Goal: Information Seeking & Learning: Learn about a topic

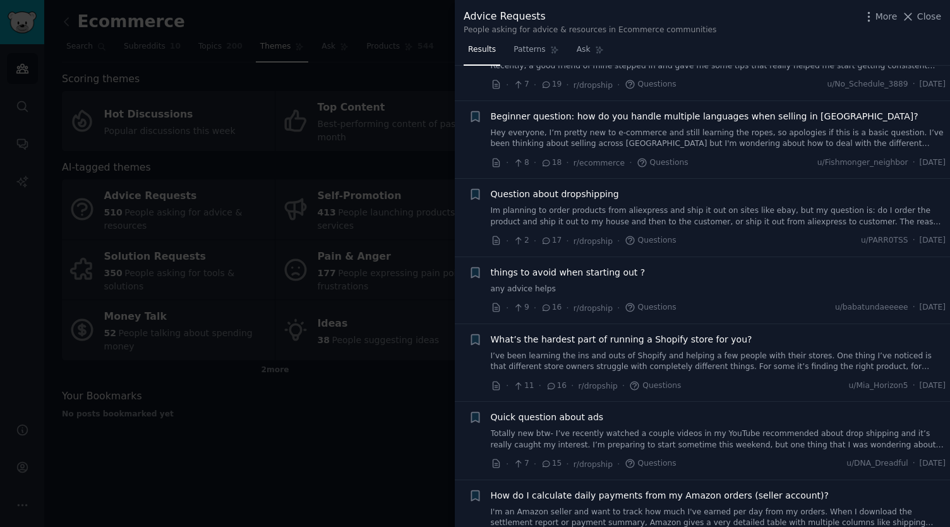
scroll to position [485, 0]
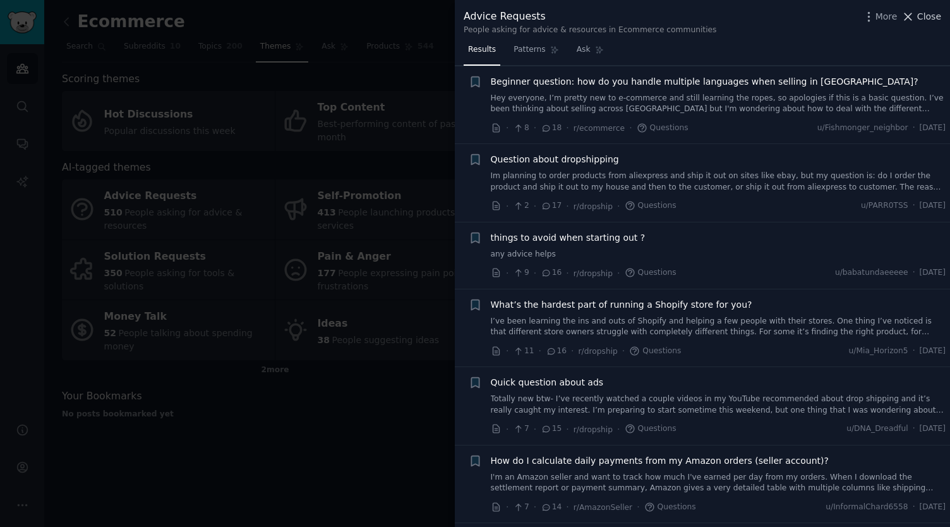
click at [912, 14] on icon at bounding box center [908, 16] width 7 height 7
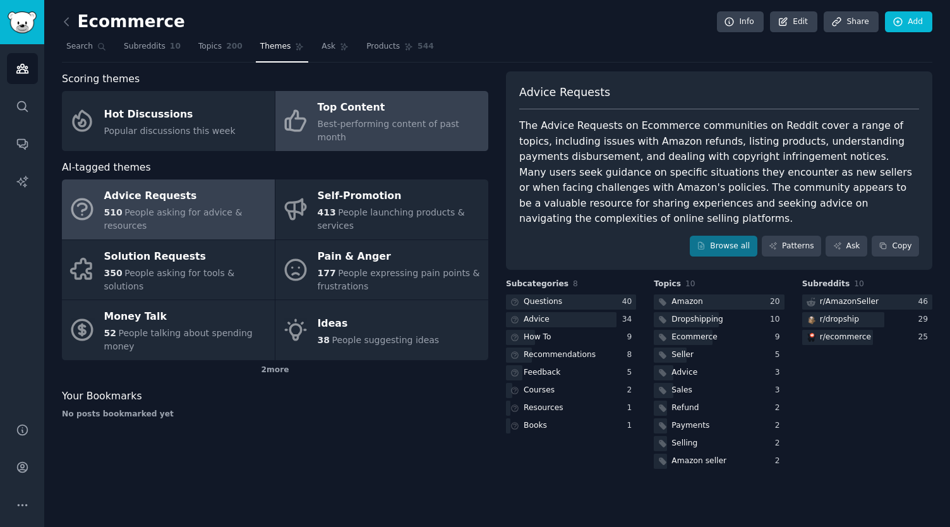
click at [361, 132] on link "Top Content Best-performing content of past month" at bounding box center [381, 121] width 213 height 60
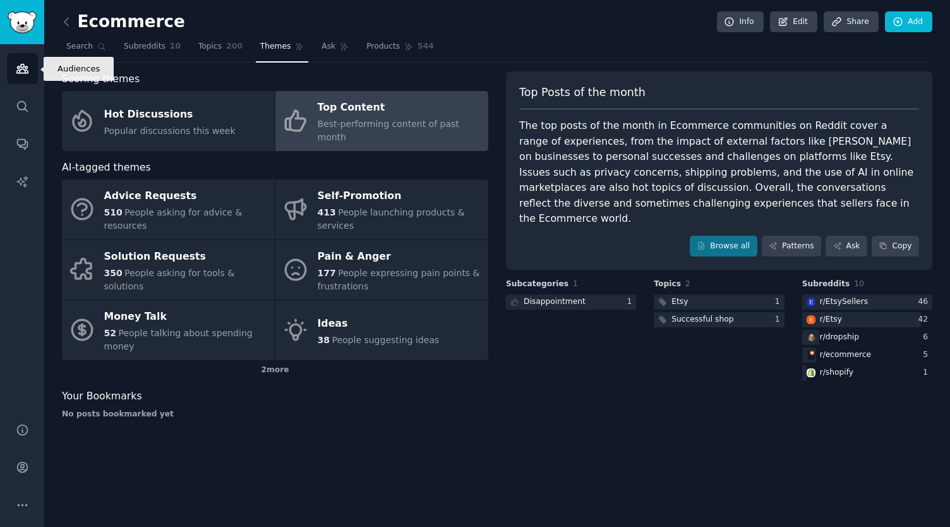
click at [20, 70] on icon "Sidebar" at bounding box center [21, 68] width 11 height 9
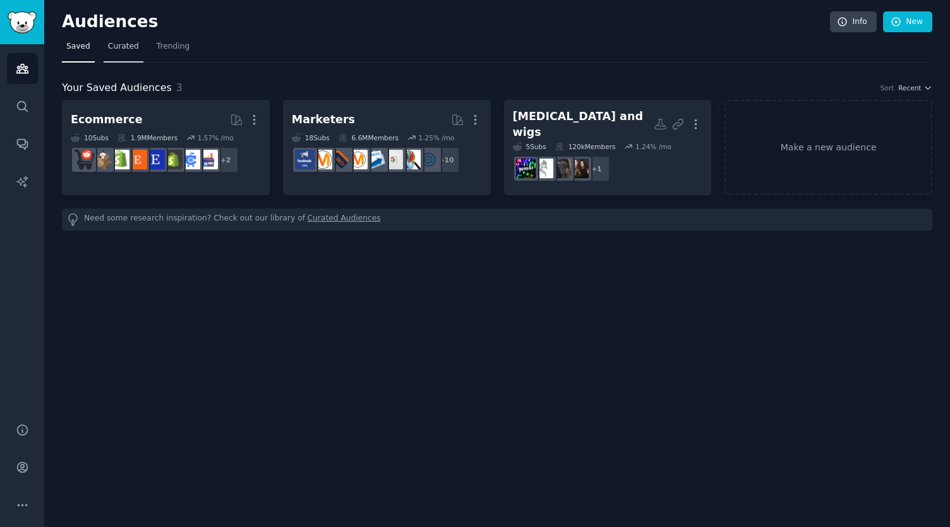
click at [116, 47] on span "Curated" at bounding box center [123, 46] width 31 height 11
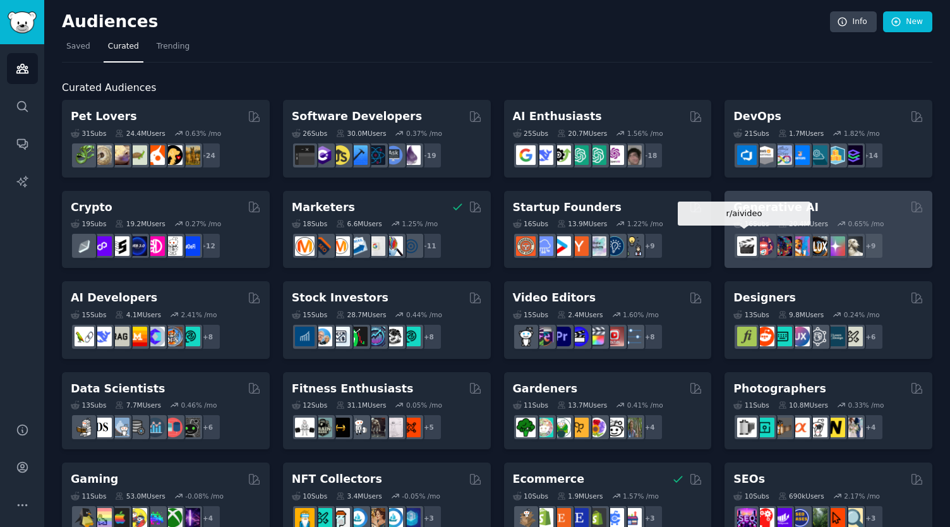
click at [741, 254] on img at bounding box center [747, 246] width 20 height 20
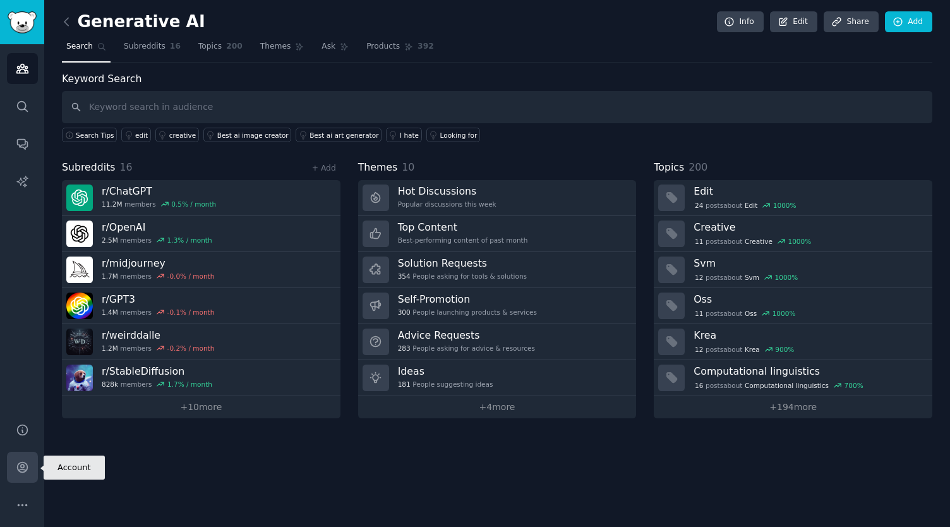
click at [28, 467] on icon "Sidebar" at bounding box center [22, 466] width 13 height 13
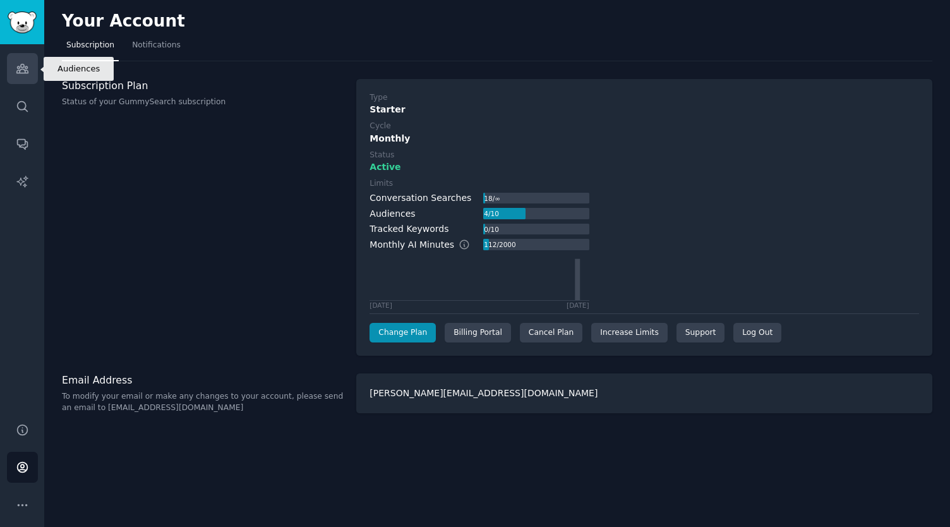
click at [29, 75] on link "Audiences" at bounding box center [22, 68] width 31 height 31
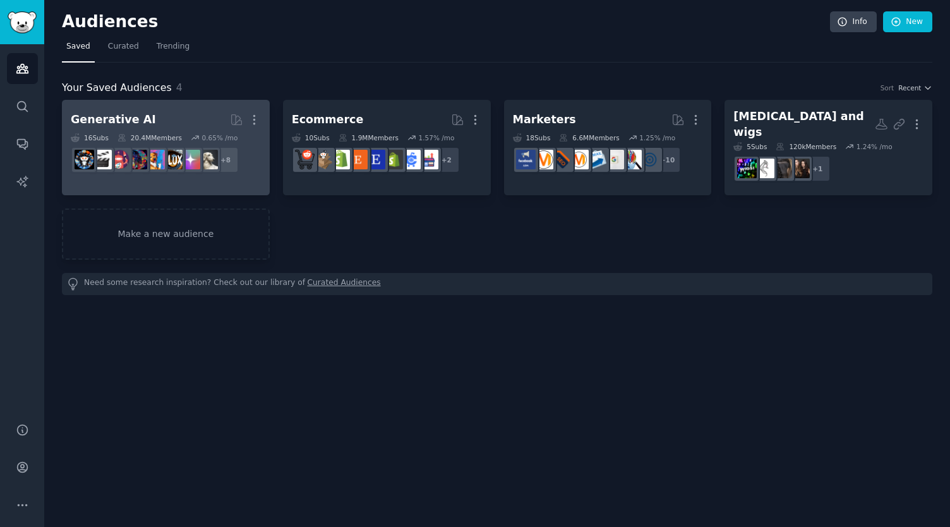
click at [162, 118] on h2 "Generative AI More" at bounding box center [166, 120] width 190 height 22
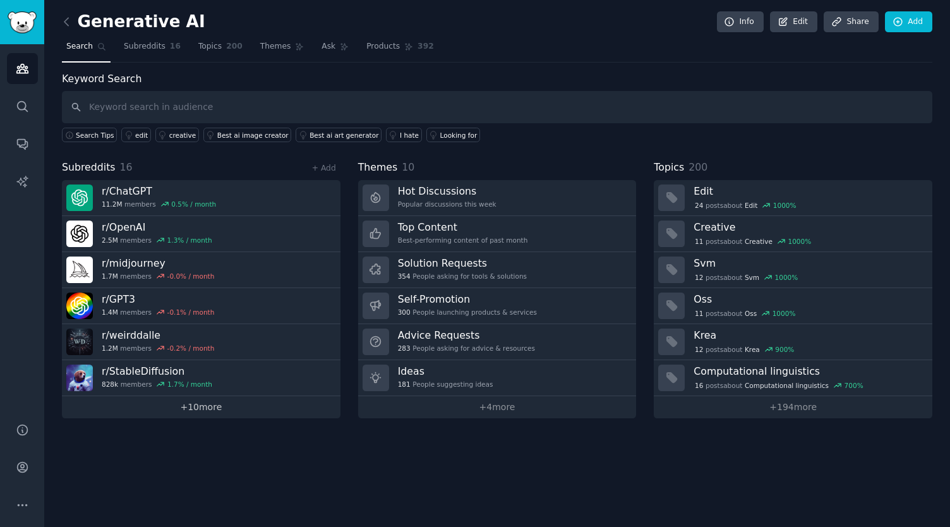
click at [206, 410] on link "+ 10 more" at bounding box center [201, 407] width 278 height 22
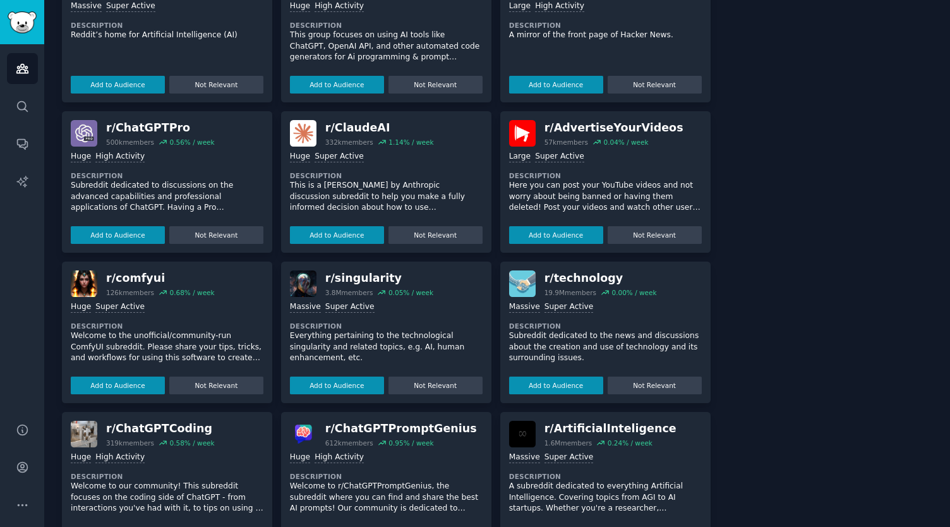
scroll to position [947, 0]
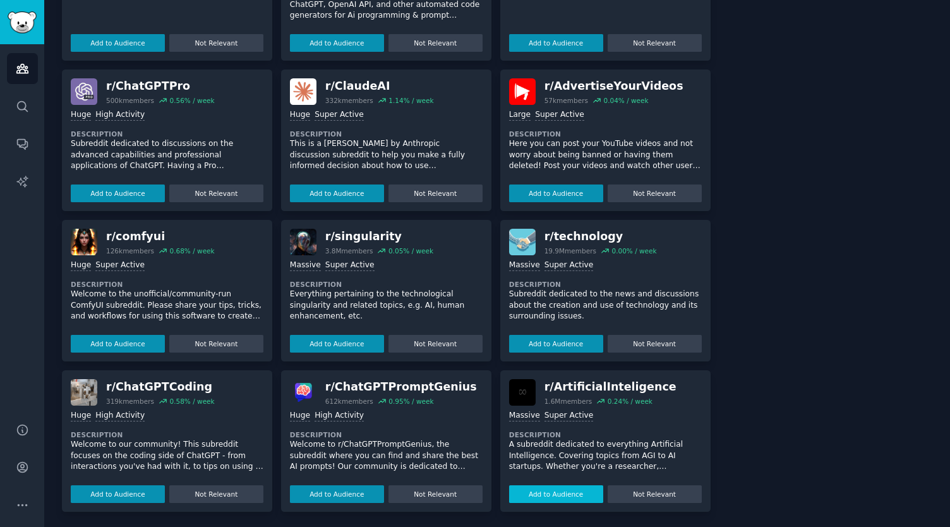
click at [552, 488] on button "Add to Audience" at bounding box center [556, 494] width 94 height 18
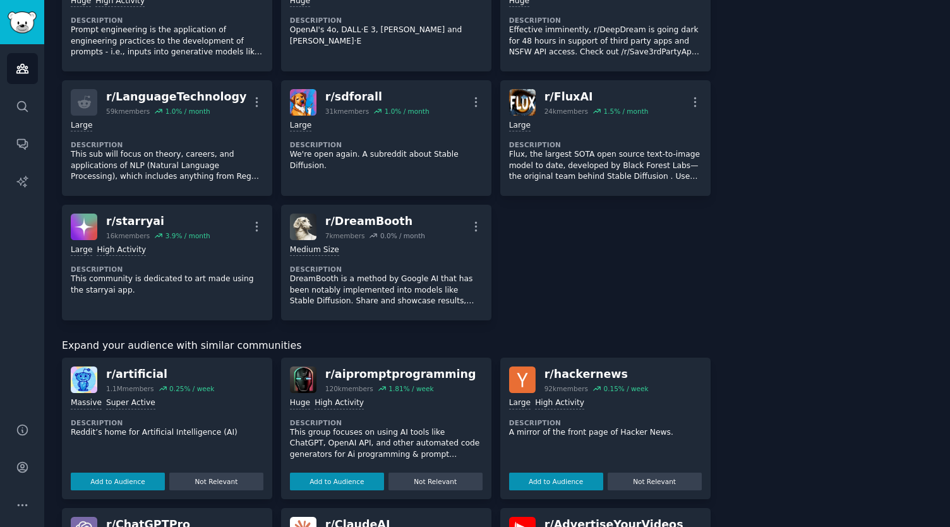
scroll to position [0, 0]
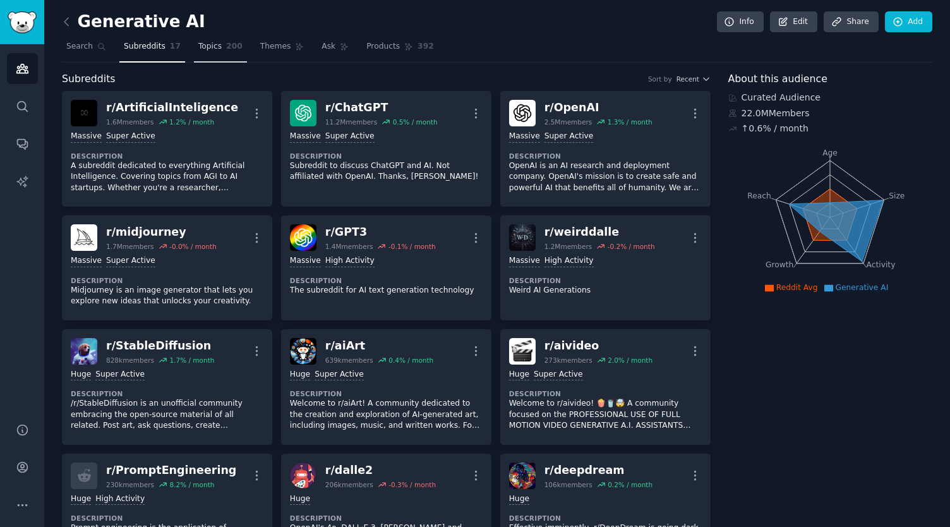
click at [212, 49] on link "Topics 200" at bounding box center [220, 50] width 53 height 26
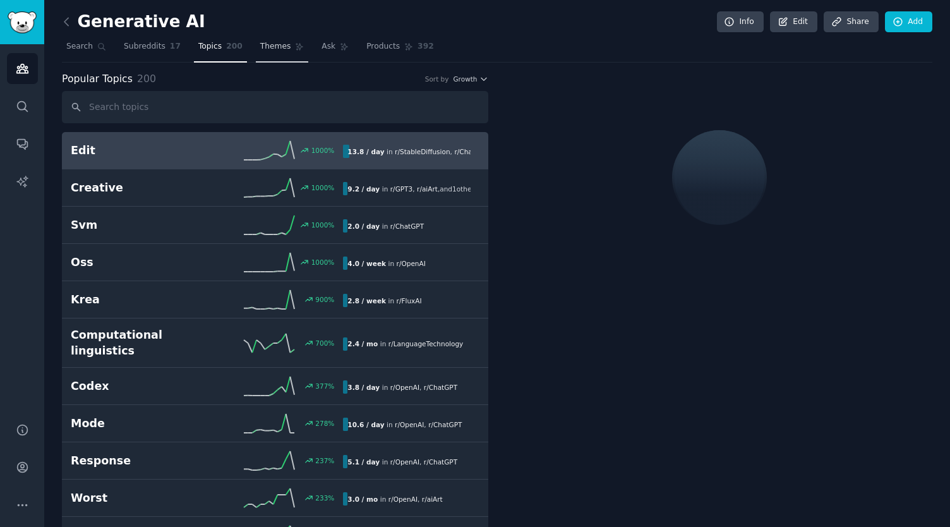
click at [268, 44] on span "Themes" at bounding box center [275, 46] width 31 height 11
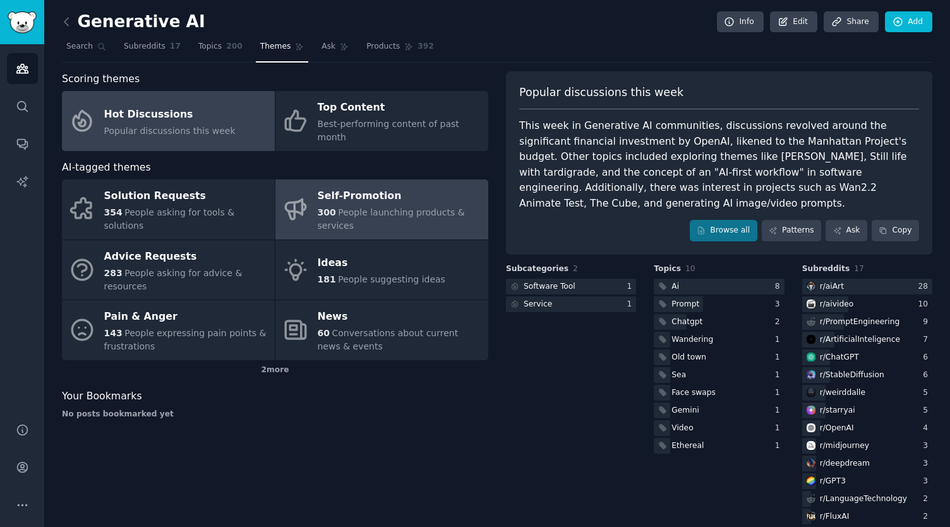
click at [396, 207] on span "People launching products & services" at bounding box center [391, 218] width 147 height 23
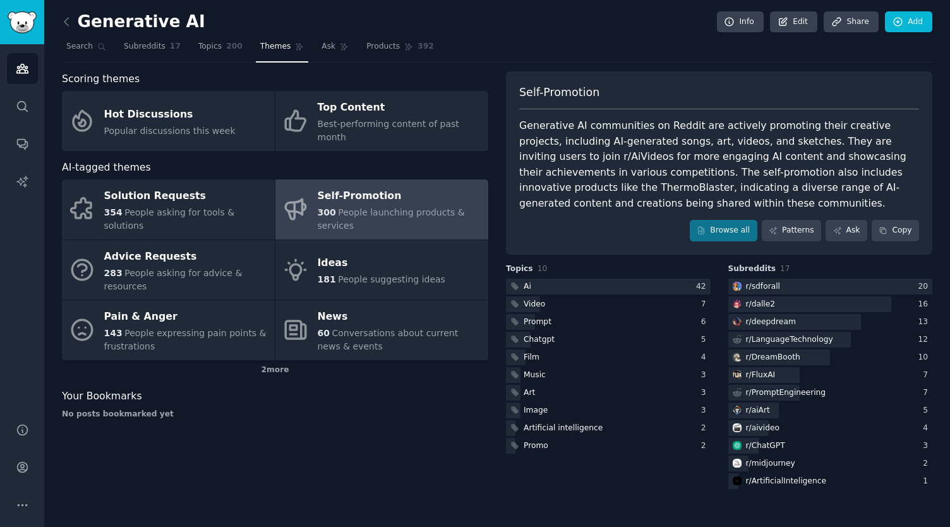
click at [347, 186] on div "Self-Promotion" at bounding box center [400, 196] width 164 height 20
click at [354, 390] on div "Scoring themes Hot Discussions Popular discussions this week Top Content Best-p…" at bounding box center [275, 281] width 426 height 420
click at [30, 144] on link "Conversations" at bounding box center [22, 143] width 31 height 31
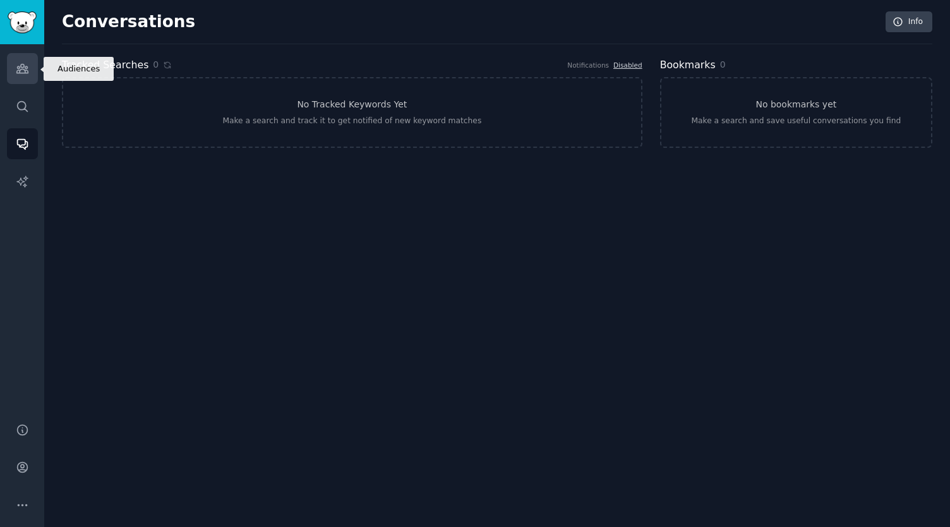
click at [37, 65] on link "Audiences" at bounding box center [22, 68] width 31 height 31
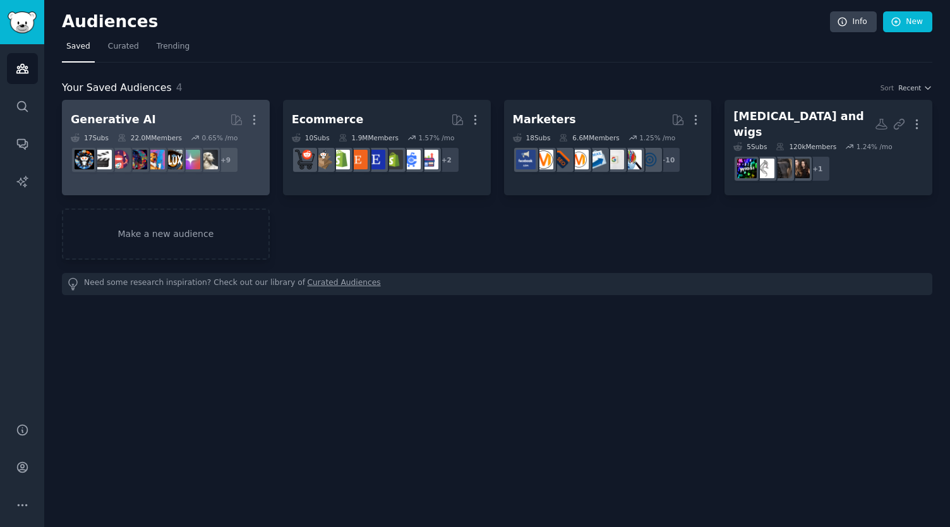
click at [164, 119] on h2 "Generative AI More" at bounding box center [166, 120] width 190 height 22
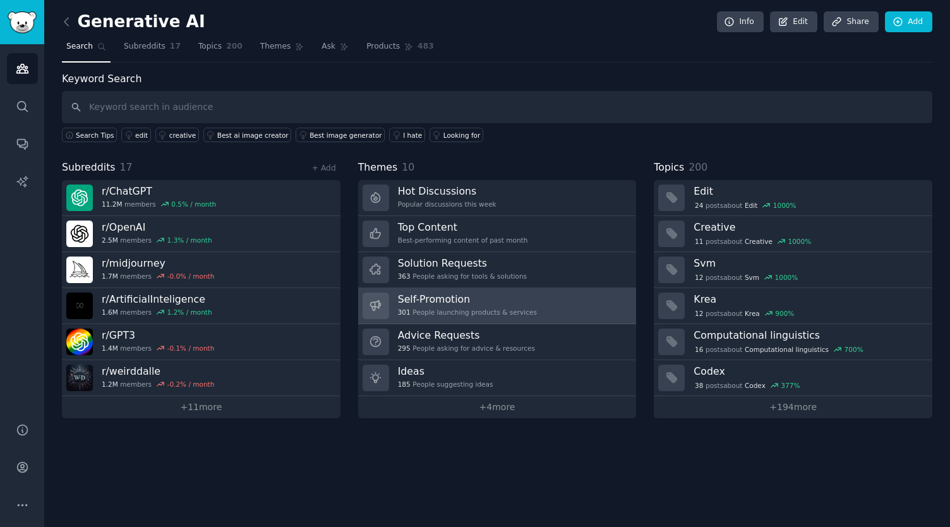
click at [456, 302] on h3 "Self-Promotion" at bounding box center [467, 298] width 139 height 13
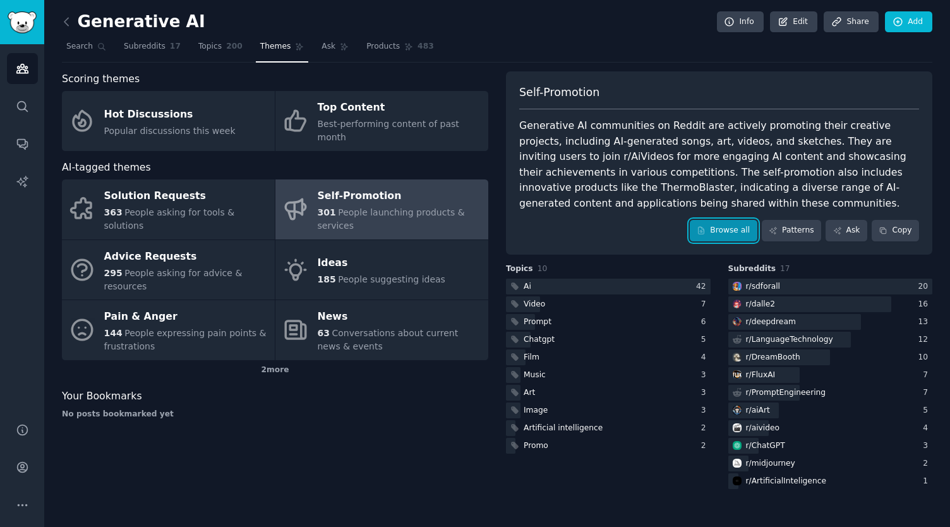
click at [732, 234] on link "Browse all" at bounding box center [723, 230] width 68 height 21
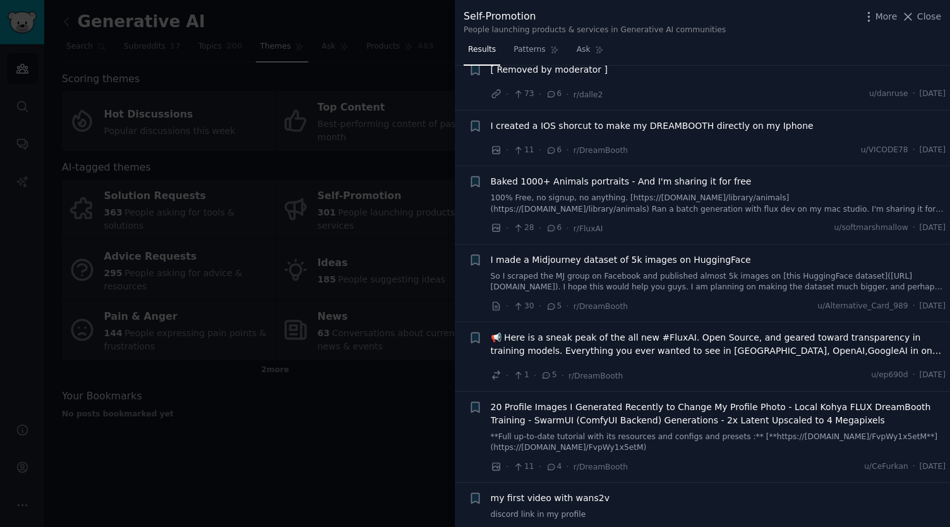
scroll to position [1540, 0]
click at [369, 395] on div at bounding box center [475, 263] width 950 height 527
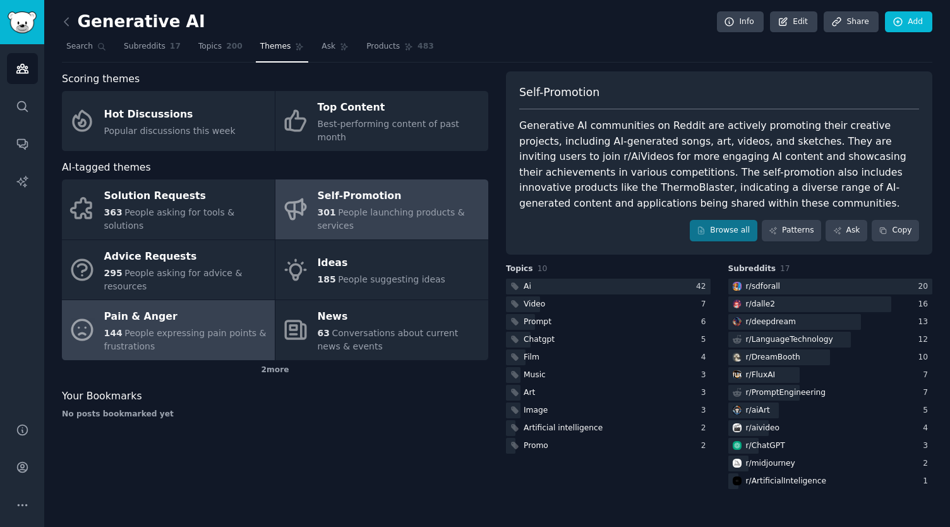
click at [182, 326] on div "144 People expressing pain points & frustrations" at bounding box center [186, 339] width 164 height 27
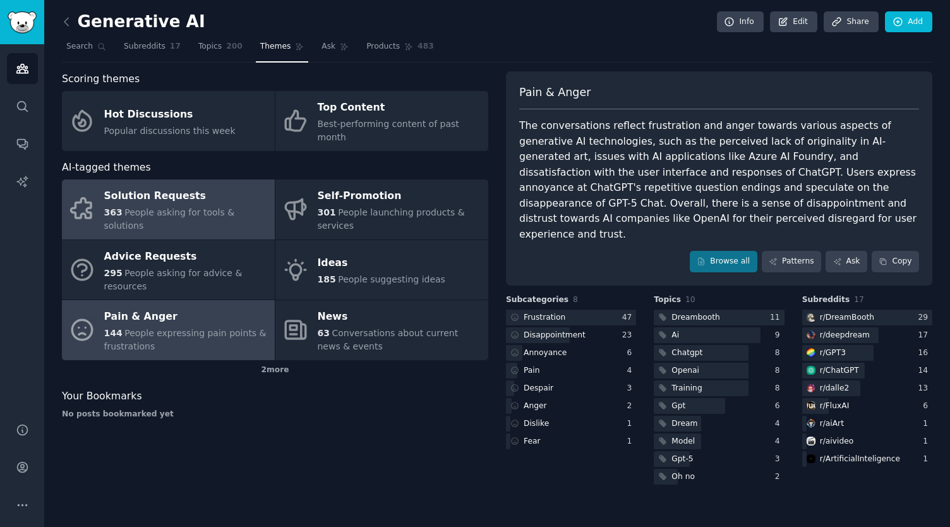
click at [193, 188] on div "Solution Requests" at bounding box center [186, 196] width 164 height 20
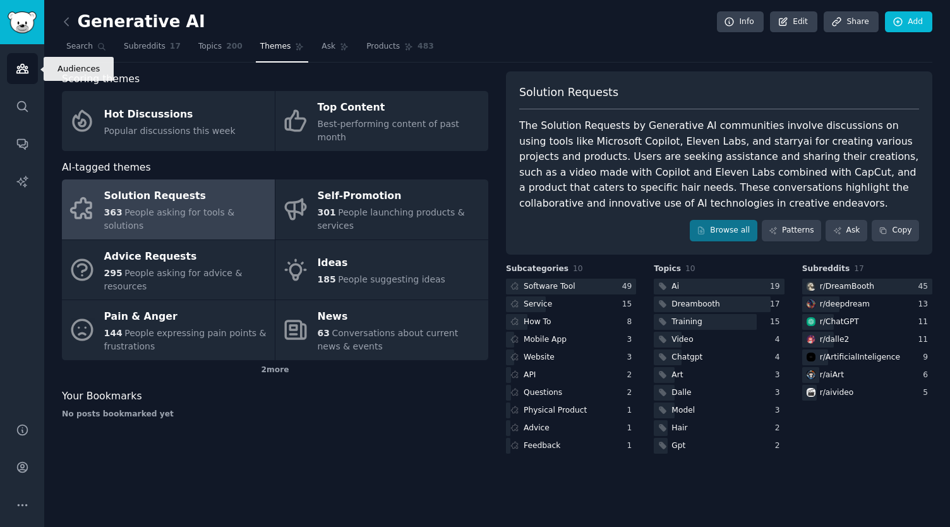
click at [19, 67] on icon "Sidebar" at bounding box center [21, 68] width 11 height 9
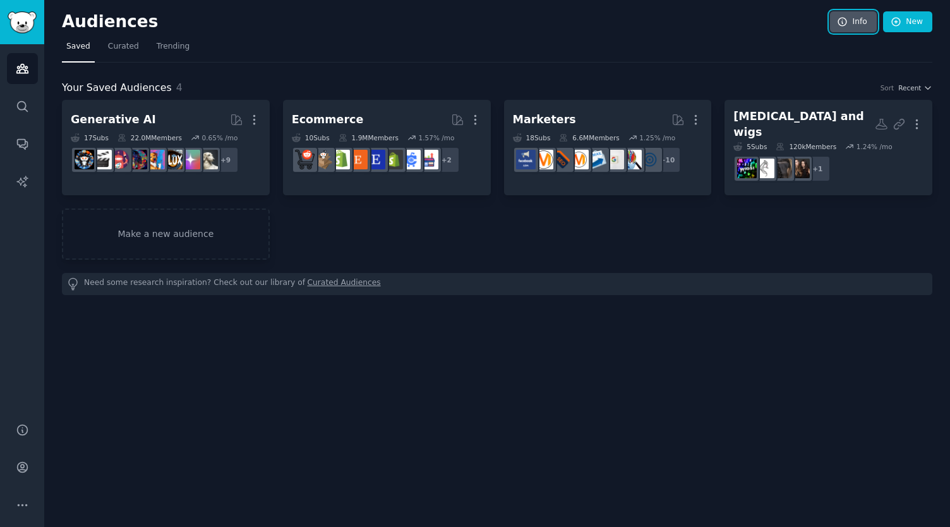
click at [840, 17] on icon at bounding box center [841, 21] width 11 height 11
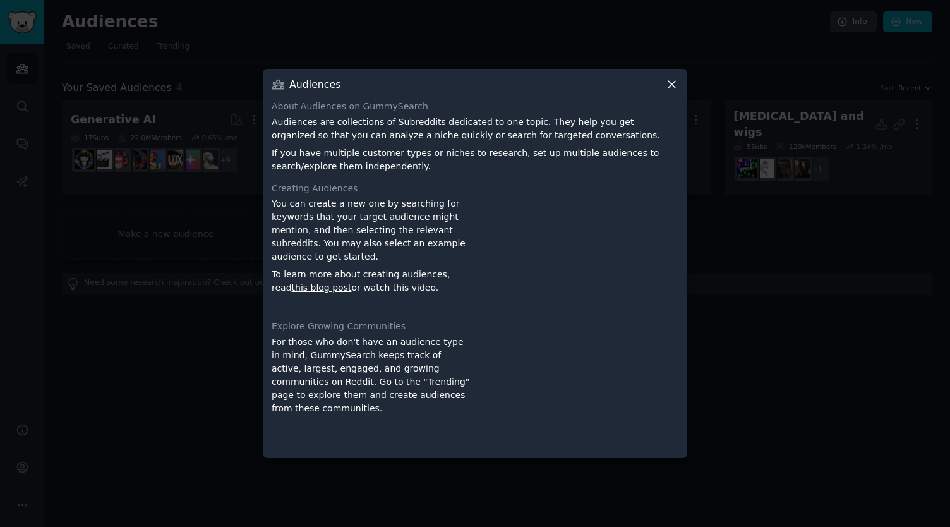
click at [669, 86] on icon at bounding box center [671, 84] width 7 height 7
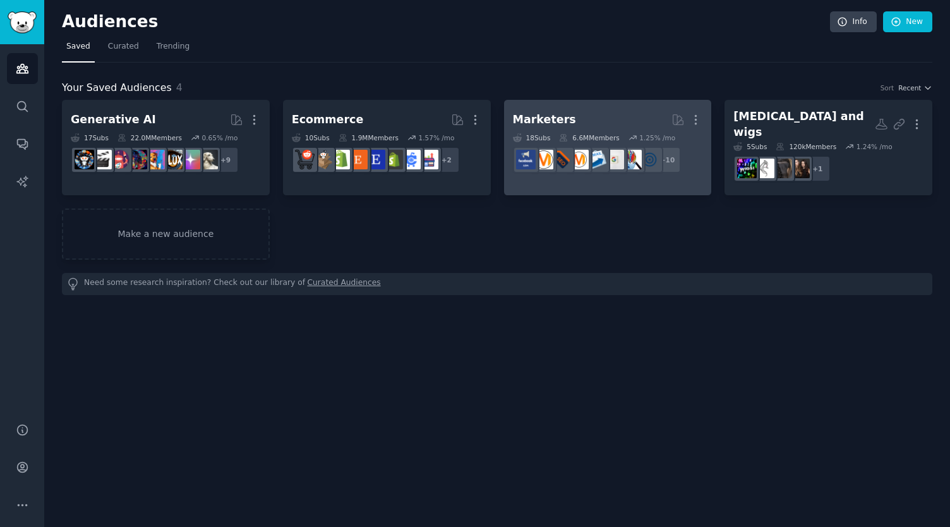
click at [574, 121] on h2 "Marketers More" at bounding box center [608, 120] width 190 height 22
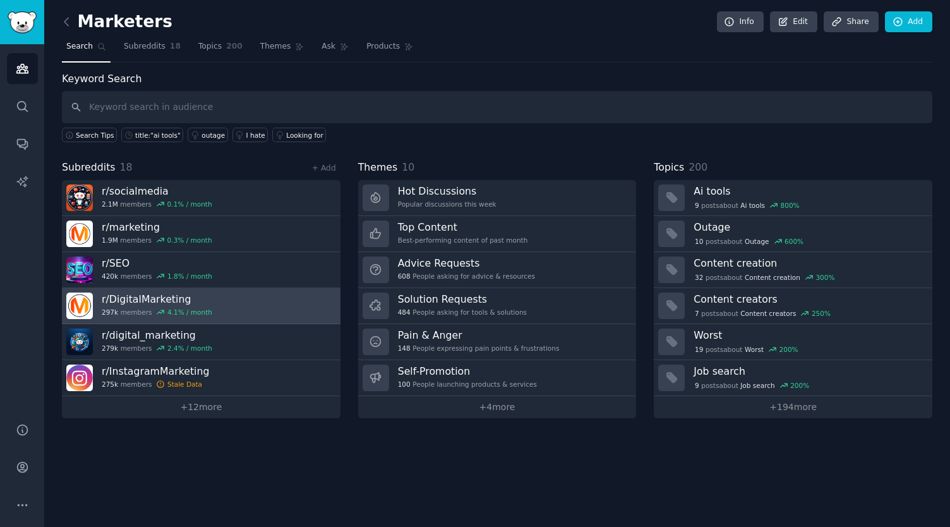
click at [193, 307] on div "4.1 % / month" at bounding box center [189, 311] width 45 height 9
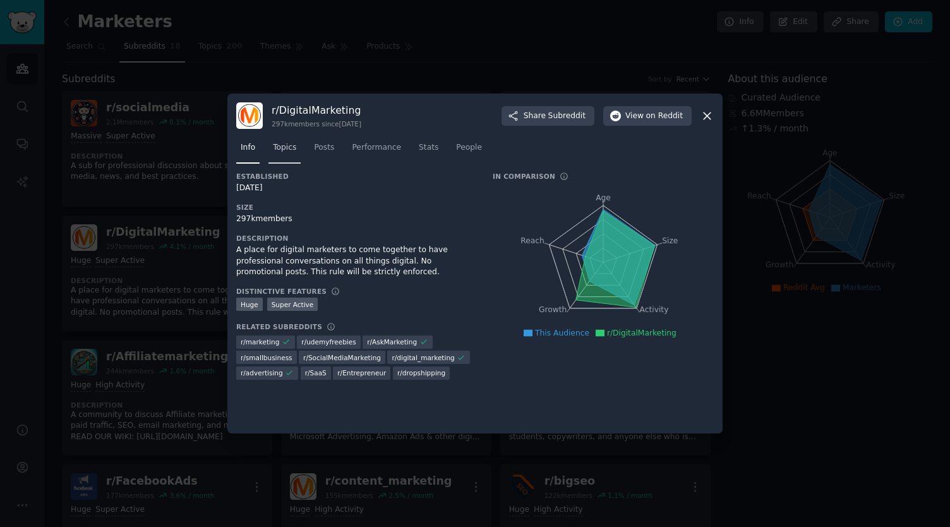
click at [284, 147] on span "Topics" at bounding box center [284, 147] width 23 height 11
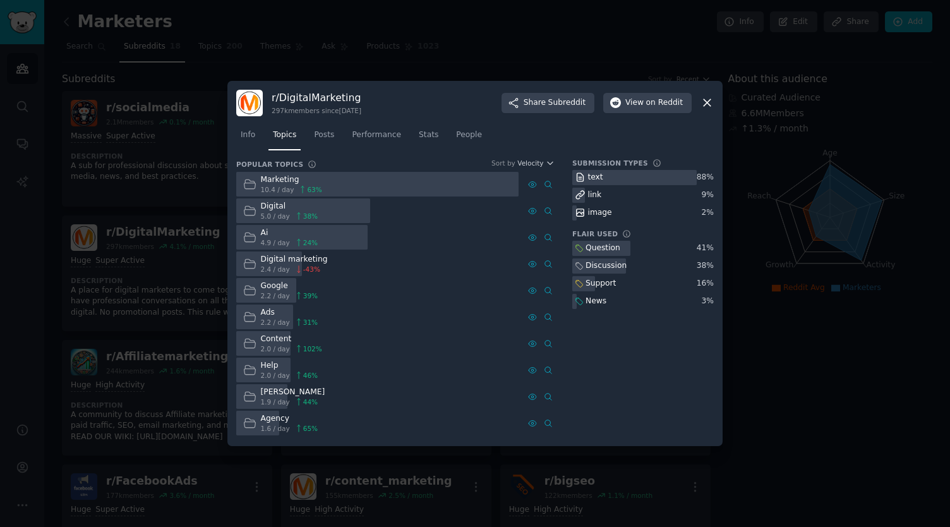
click at [711, 106] on icon at bounding box center [706, 102] width 13 height 13
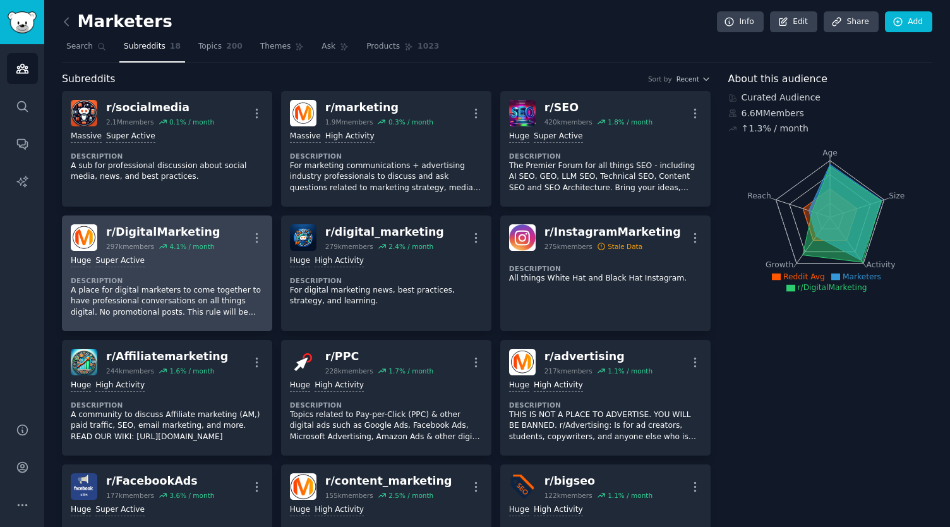
click at [206, 279] on dt "Description" at bounding box center [167, 280] width 193 height 9
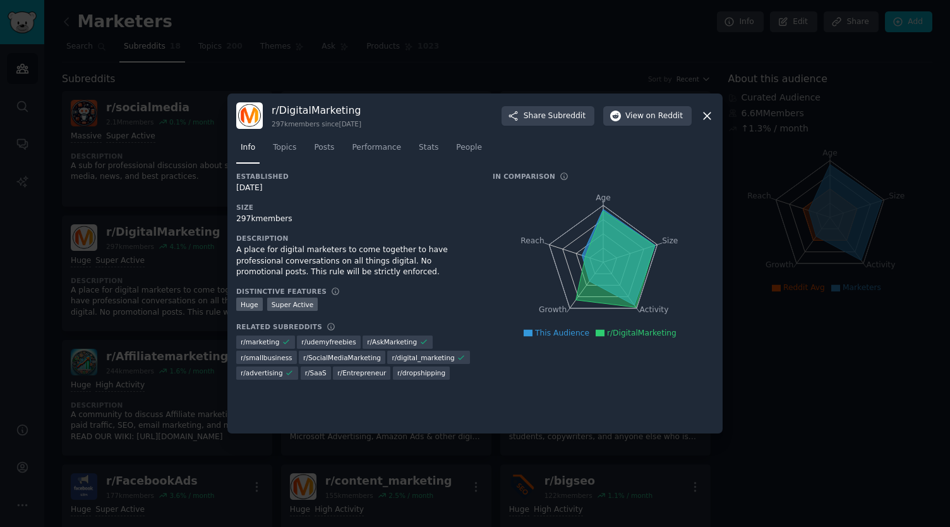
click at [711, 114] on icon at bounding box center [706, 115] width 13 height 13
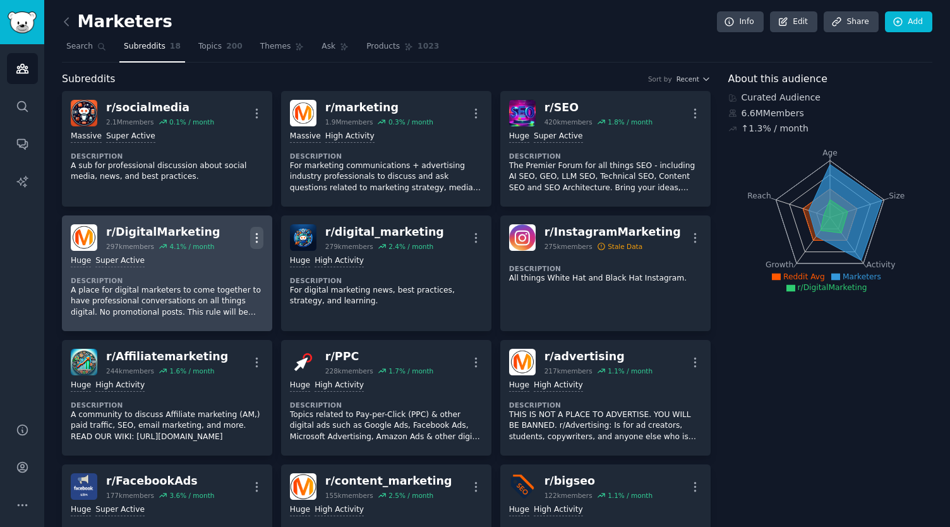
click at [254, 238] on icon "button" at bounding box center [256, 237] width 13 height 13
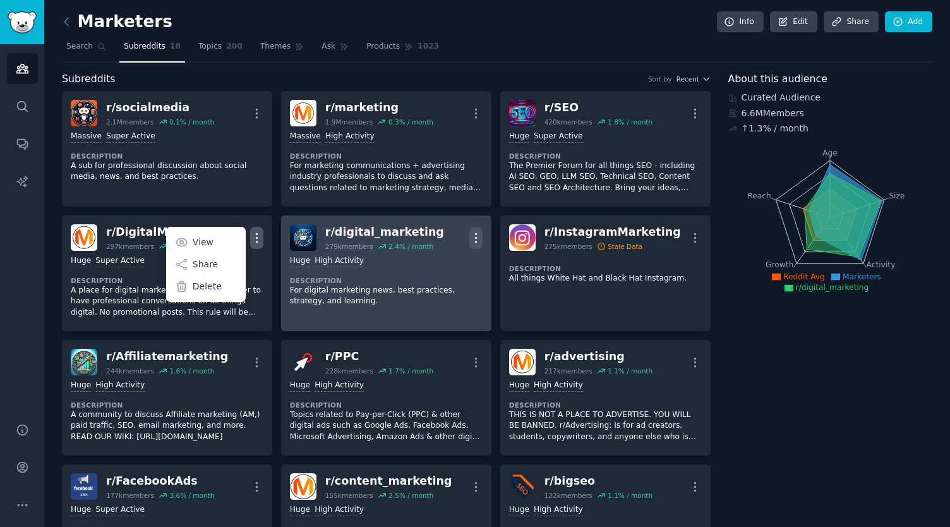
click at [469, 233] on icon "button" at bounding box center [475, 237] width 13 height 13
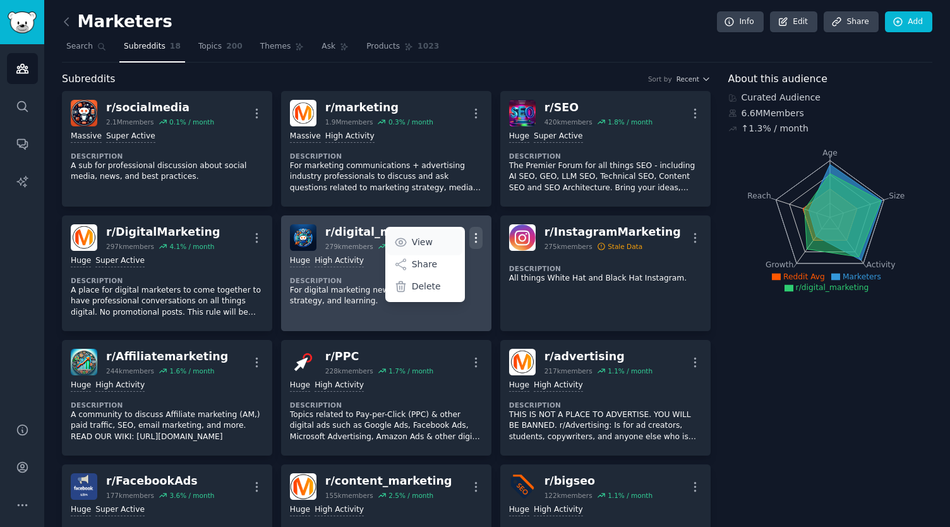
click at [432, 242] on link "View" at bounding box center [424, 242] width 75 height 27
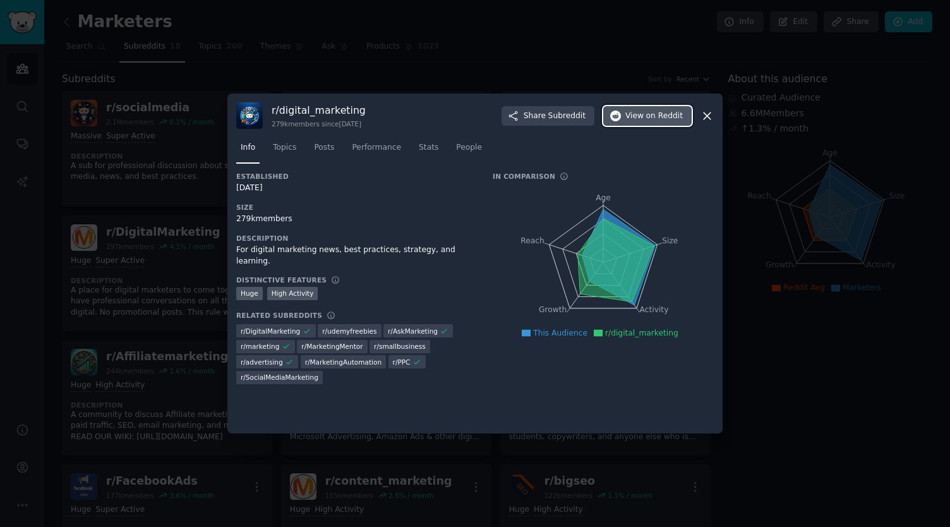
click at [638, 113] on span "View on Reddit" at bounding box center [653, 115] width 57 height 11
click at [705, 116] on icon at bounding box center [706, 115] width 13 height 13
